Goal: Task Accomplishment & Management: Use online tool/utility

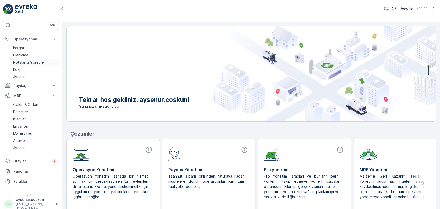
click at [29, 62] on p "Rotalar & Görevler" at bounding box center [29, 62] width 32 height 5
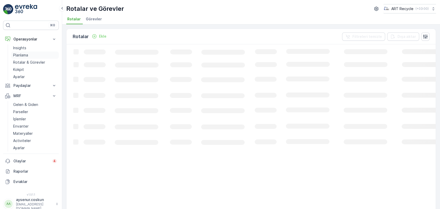
click at [28, 56] on p "Planlama" at bounding box center [20, 55] width 15 height 5
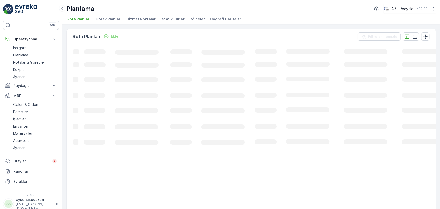
click at [140, 22] on li "Hizmet Noktaları" at bounding box center [141, 19] width 33 height 9
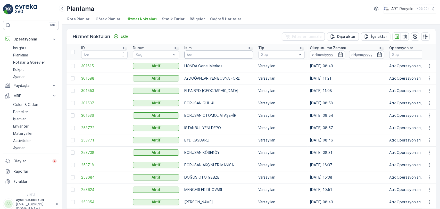
click at [211, 55] on input "text" at bounding box center [218, 54] width 69 height 8
type input "hamitler"
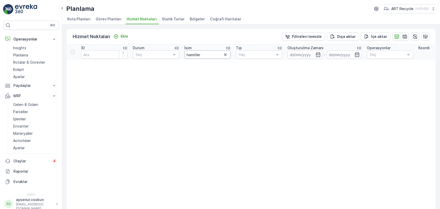
click at [211, 57] on input "hamitler" at bounding box center [207, 54] width 46 height 8
drag, startPoint x: 208, startPoint y: 54, endPoint x: 134, endPoint y: 44, distance: 74.4
type input "çöp"
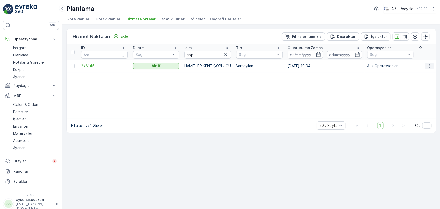
click at [428, 65] on icon "button" at bounding box center [428, 65] width 5 height 5
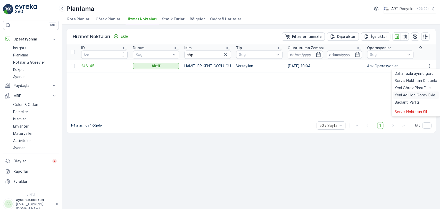
click at [412, 95] on span "Yeni Ad Hoc Görev Ekle" at bounding box center [414, 94] width 41 height 5
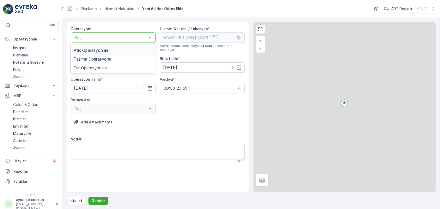
click at [145, 46] on div "Atık Operasyonları" at bounding box center [113, 50] width 85 height 9
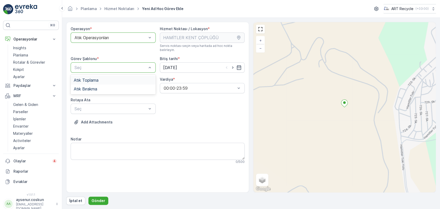
click at [99, 80] on div "Atık Toplama" at bounding box center [113, 80] width 85 height 9
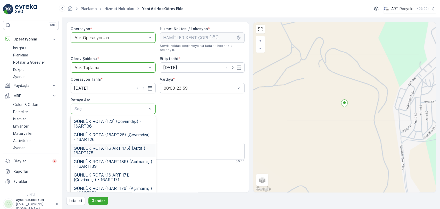
click at [128, 151] on span "GÜNLÜK ROTA (16 ART 175) (Aktif ) - 16ART175" at bounding box center [113, 150] width 79 height 9
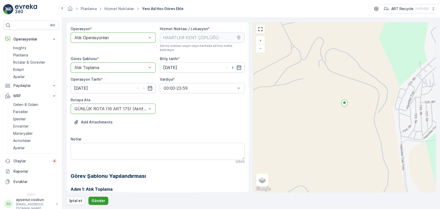
click at [102, 200] on p "Gönder" at bounding box center [98, 200] width 14 height 5
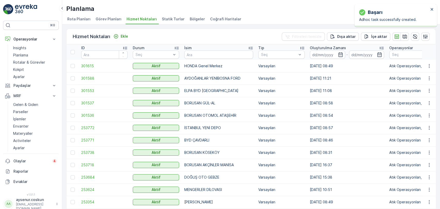
click at [25, 14] on img at bounding box center [26, 9] width 22 height 10
